Goal: Register for event/course

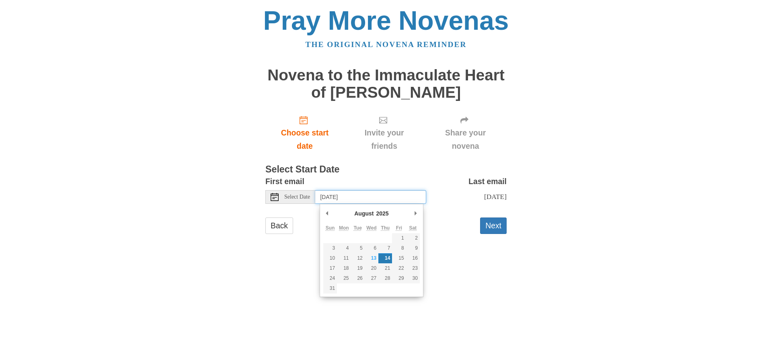
click at [366, 197] on input "[DATE]" at bounding box center [370, 197] width 111 height 14
click at [383, 213] on select "2015 2016 2017 2018 2019 2020 2021 2022 2023 2024 2025 2026 2027 2028 2029 2030…" at bounding box center [382, 213] width 22 height 8
click at [373, 213] on select "2015 2016 2017 2018 2019 2020 2021 2022 2023 2024 2025 2026 2027 2028 2029 2030…" at bounding box center [382, 213] width 22 height 8
click at [598, 132] on div "Pray More Novenas The original novena reminder Novena to the Immaculate Heart o…" at bounding box center [386, 128] width 470 height 257
click at [373, 201] on input "Thursday, August 14th" at bounding box center [370, 197] width 111 height 14
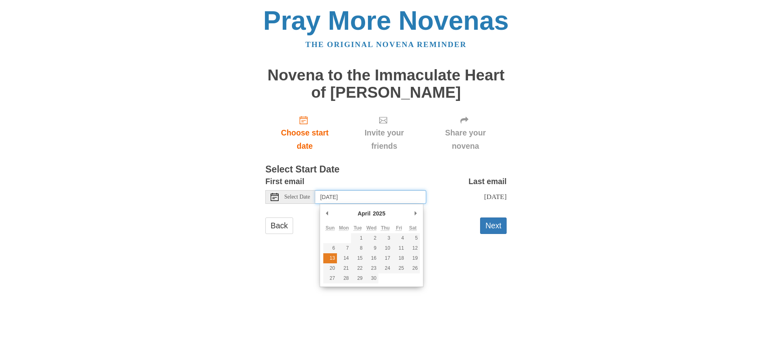
type input "Sunday, April 13th"
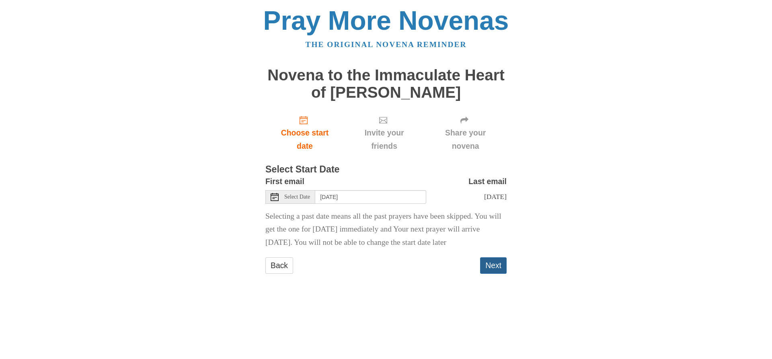
click at [488, 274] on button "Next" at bounding box center [493, 265] width 27 height 16
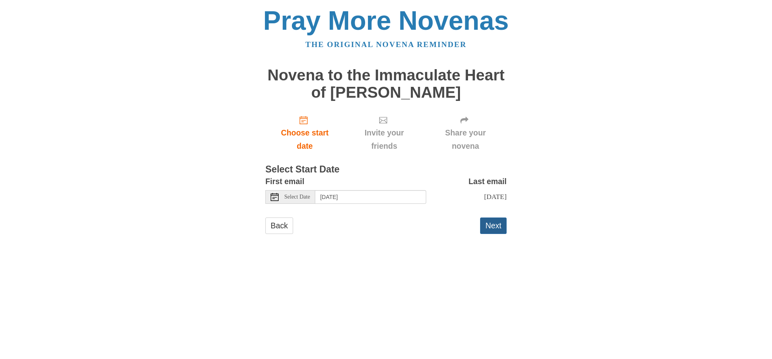
click at [492, 227] on button "Next" at bounding box center [493, 225] width 27 height 16
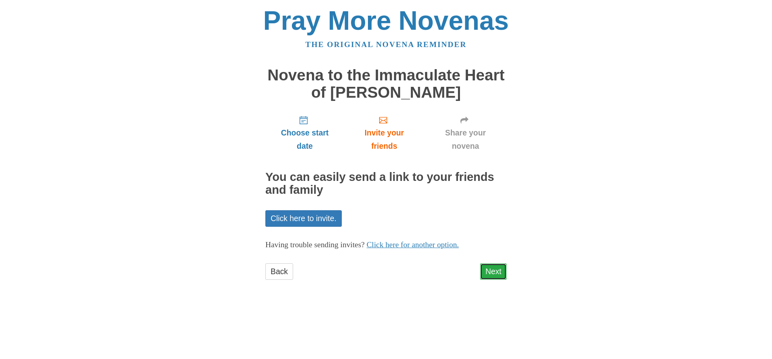
click at [494, 277] on link "Next" at bounding box center [493, 271] width 27 height 16
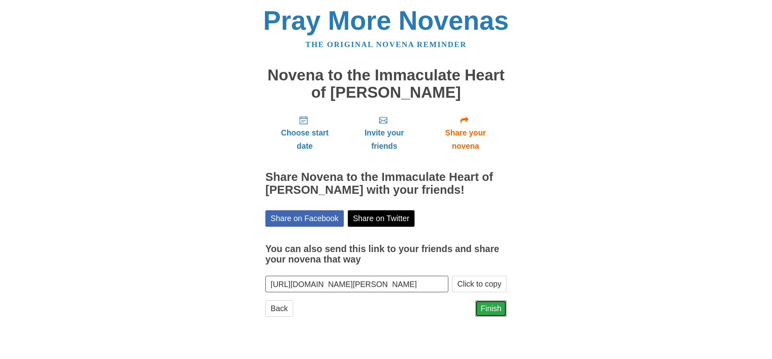
click at [493, 306] on link "Finish" at bounding box center [490, 308] width 31 height 16
